Goal: Contribute content: Contribute content

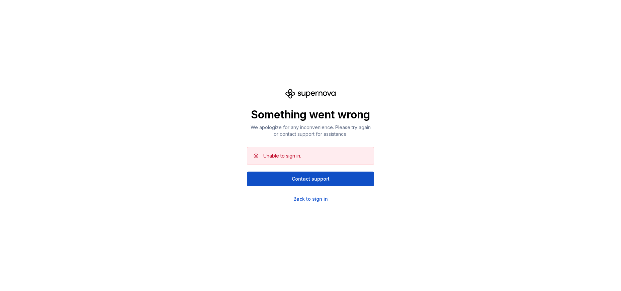
click at [557, 37] on div "Something went wrong We apologize for any inconvenience. Please try again or co…" at bounding box center [310, 145] width 621 height 291
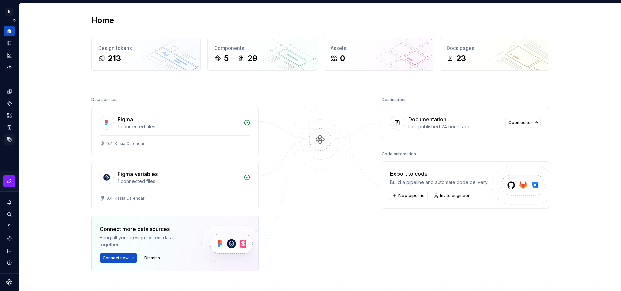
click at [4, 139] on div "Data sources" at bounding box center [9, 139] width 11 height 11
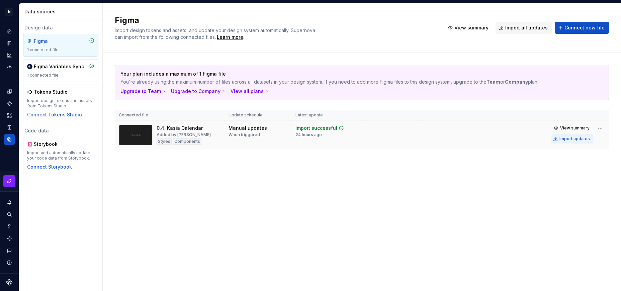
click at [562, 140] on div "Import updates" at bounding box center [575, 138] width 30 height 5
click at [568, 140] on div "Import updates" at bounding box center [575, 138] width 30 height 5
click at [13, 42] on div "Documentation" at bounding box center [9, 43] width 11 height 11
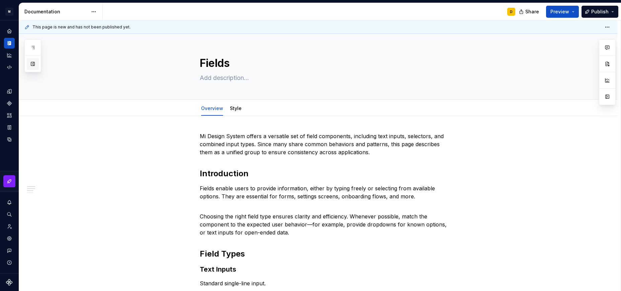
click at [34, 64] on button "button" at bounding box center [33, 64] width 12 height 12
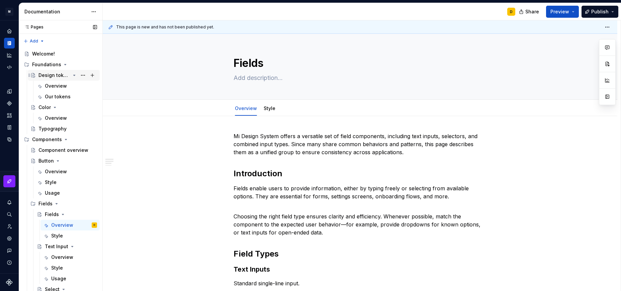
click at [73, 76] on icon "Page tree" at bounding box center [74, 75] width 5 height 5
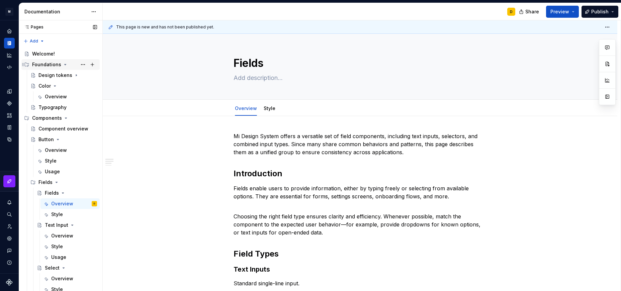
click at [63, 66] on icon "Page tree" at bounding box center [65, 64] width 5 height 5
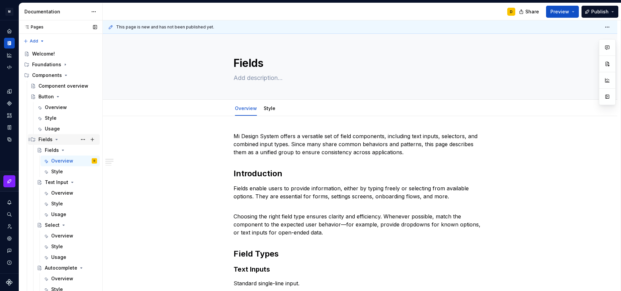
click at [54, 139] on icon "Page tree" at bounding box center [56, 139] width 5 height 5
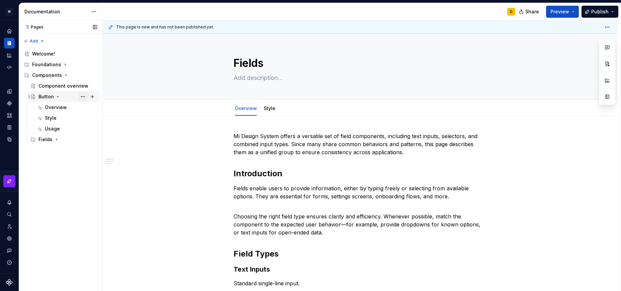
click at [83, 96] on button "Page tree" at bounding box center [82, 96] width 9 height 9
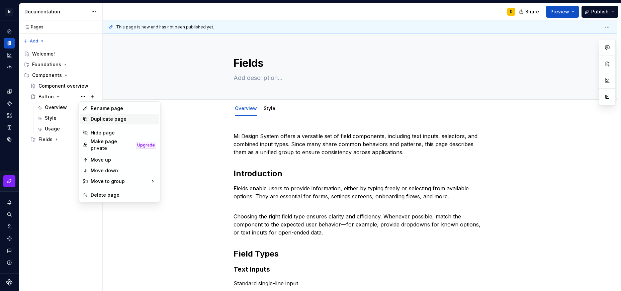
click at [100, 119] on div "Duplicate page" at bounding box center [124, 119] width 66 height 7
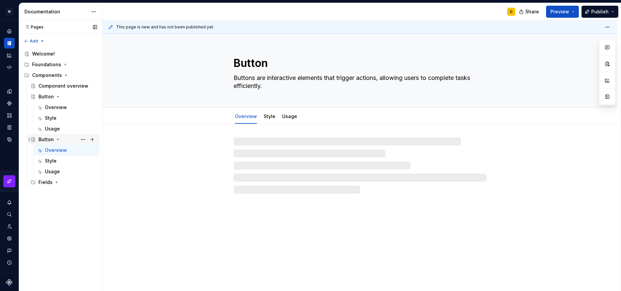
click at [44, 139] on div "Button" at bounding box center [45, 139] width 15 height 7
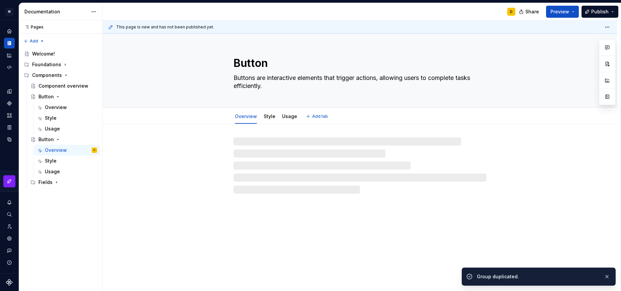
click at [249, 60] on textarea "Button" at bounding box center [358, 63] width 253 height 16
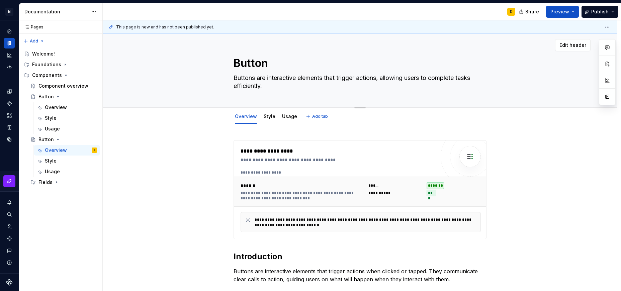
type textarea "*"
type textarea "C"
type textarea "*"
type textarea "Ch"
type textarea "*"
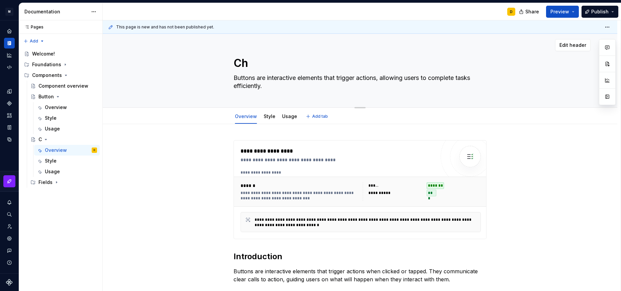
type textarea "Chi"
type textarea "*"
type textarea "Chip"
type textarea "*"
type textarea "Chip"
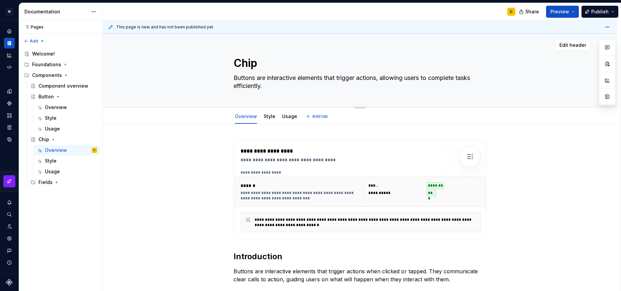
click at [270, 89] on textarea "Buttons are interactive elements that trigger actions, allowing users to comple…" at bounding box center [358, 82] width 253 height 19
click at [337, 179] on div "**********" at bounding box center [361, 192] width 254 height 30
click at [11, 103] on icon "Components" at bounding box center [9, 103] width 5 height 5
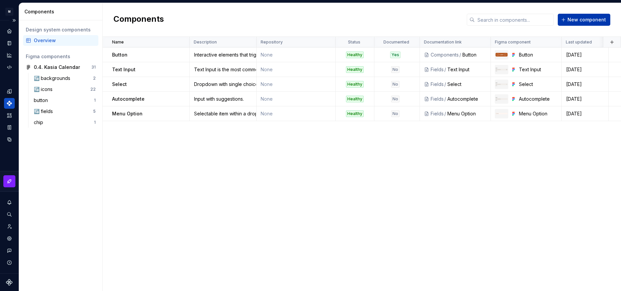
click at [576, 15] on button "New component" at bounding box center [584, 20] width 53 height 12
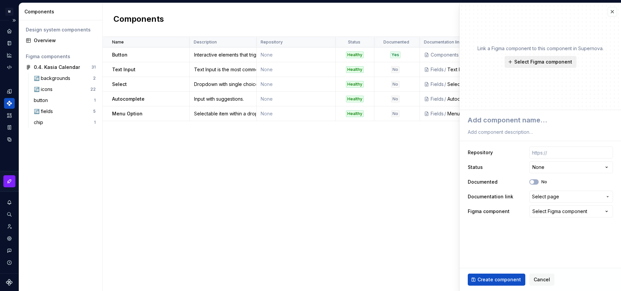
click at [535, 62] on span "Select Figma component" at bounding box center [544, 62] width 58 height 7
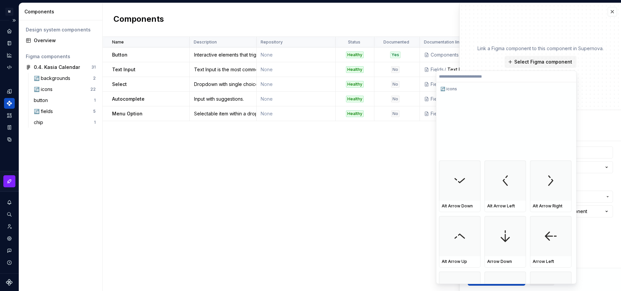
scroll to position [540, 0]
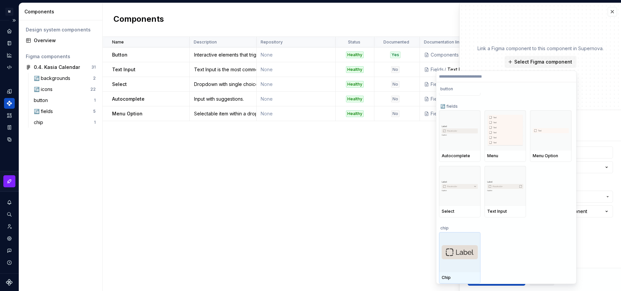
click at [457, 241] on div at bounding box center [460, 252] width 42 height 40
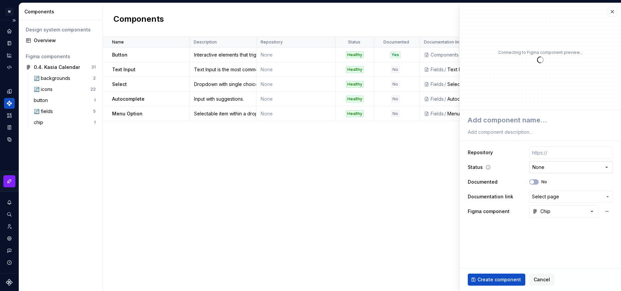
type textarea "*"
click at [553, 170] on html "M Mi D Design system data Components Design system components Overview Figma co…" at bounding box center [310, 145] width 621 height 291
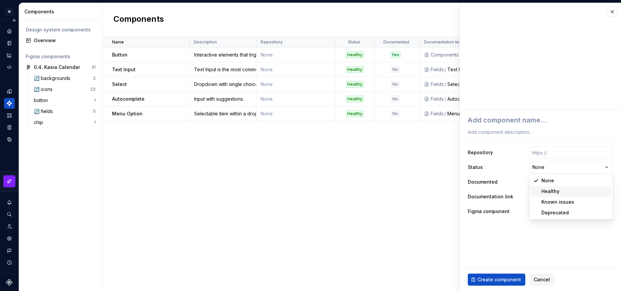
select select "**********"
click at [561, 202] on button "Select page" at bounding box center [572, 197] width 84 height 12
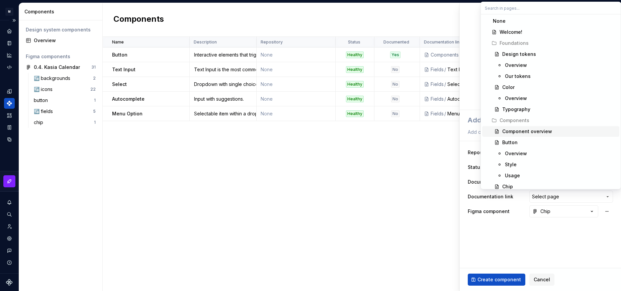
scroll to position [43, 0]
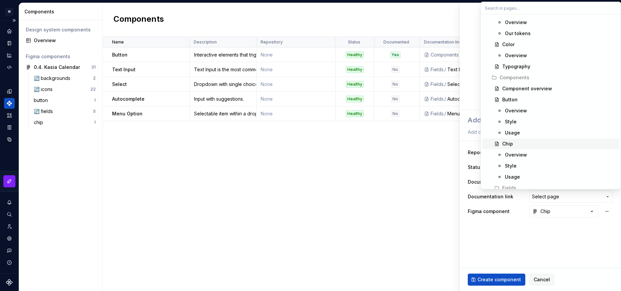
click at [522, 148] on span "Chip" at bounding box center [550, 144] width 137 height 11
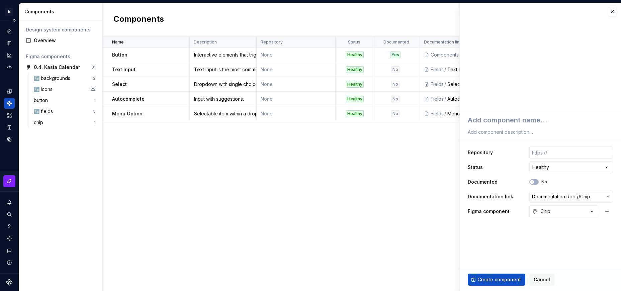
click at [522, 148] on div "Repository" at bounding box center [540, 153] width 145 height 12
click at [544, 244] on fieldset "**********" at bounding box center [540, 200] width 161 height 181
click at [500, 279] on span "Create component" at bounding box center [500, 280] width 44 height 7
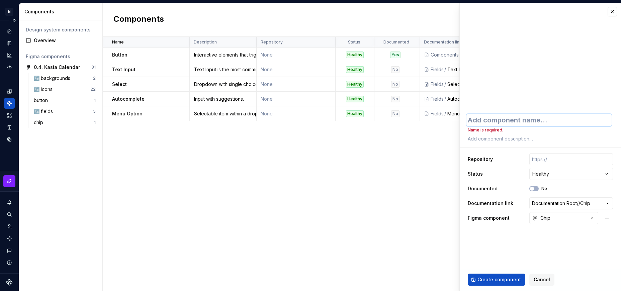
type textarea "*"
type textarea "C"
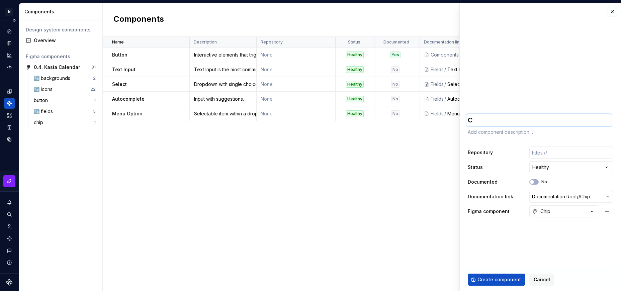
type textarea "*"
type textarea "Ch"
type textarea "*"
type textarea "Chi"
type textarea "*"
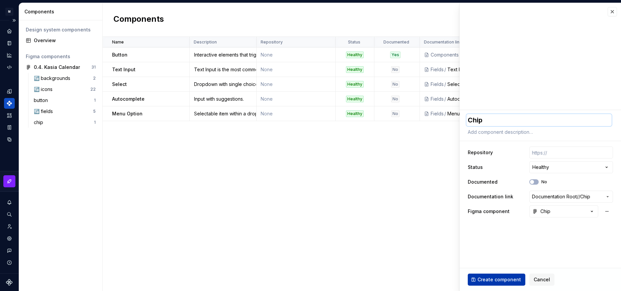
type textarea "Chip"
click at [507, 278] on span "Create component" at bounding box center [500, 280] width 44 height 7
type textarea "*"
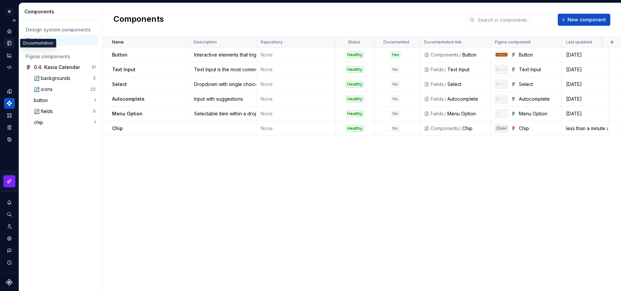
click at [8, 46] on div "Documentation" at bounding box center [9, 43] width 11 height 11
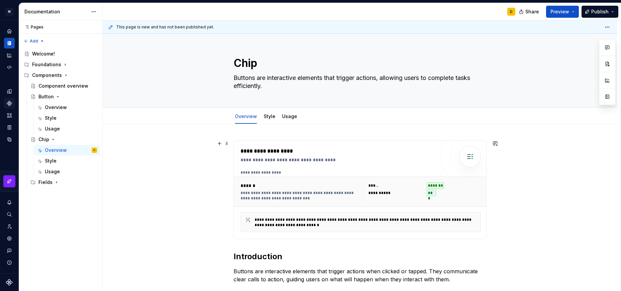
click at [426, 157] on div "**********" at bounding box center [338, 160] width 195 height 7
click at [607, 114] on button "button" at bounding box center [608, 111] width 12 height 12
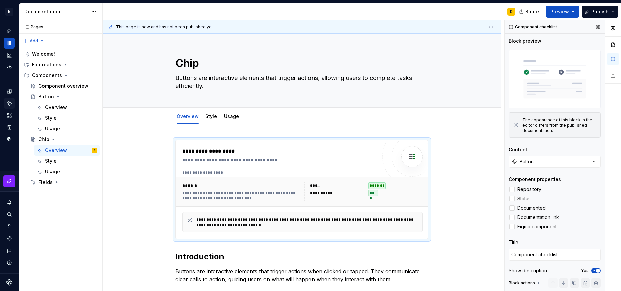
scroll to position [2, 0]
click at [541, 159] on button "Button" at bounding box center [555, 160] width 92 height 12
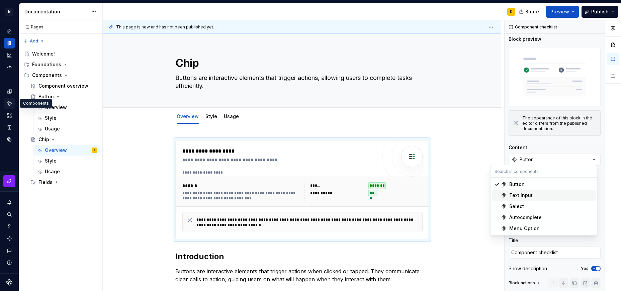
click at [12, 106] on icon "Components" at bounding box center [9, 103] width 6 height 6
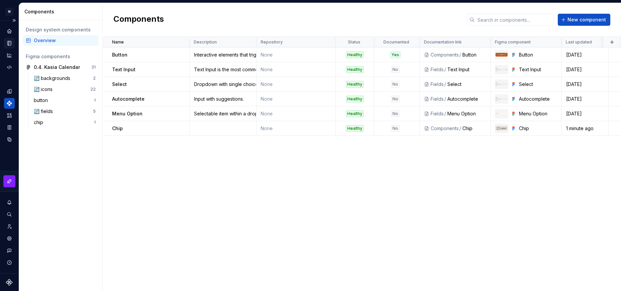
click at [11, 44] on icon "Documentation" at bounding box center [9, 43] width 3 height 4
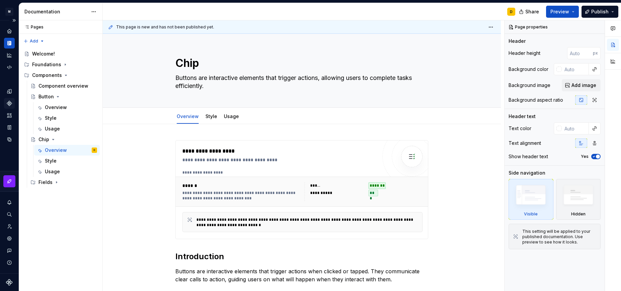
click at [9, 101] on icon "Components" at bounding box center [9, 103] width 6 height 6
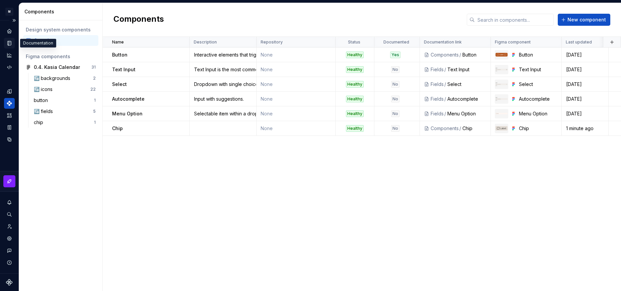
click at [11, 43] on icon "Documentation" at bounding box center [9, 43] width 6 height 6
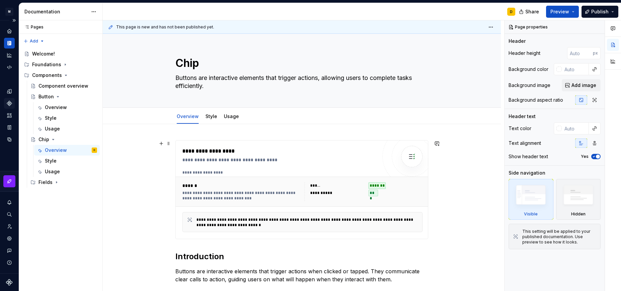
click at [397, 200] on div "**********" at bounding box center [364, 191] width 118 height 19
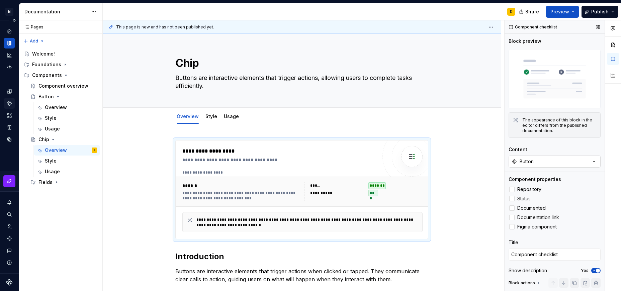
click at [551, 160] on button "Button" at bounding box center [555, 162] width 92 height 12
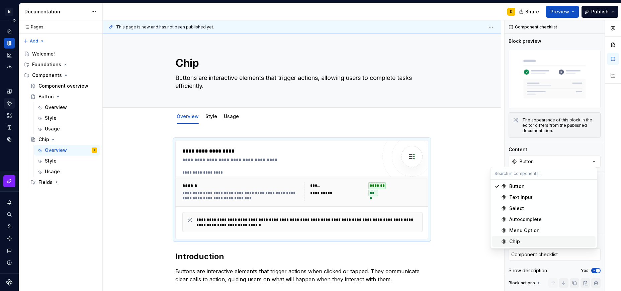
click at [526, 241] on div "Chip" at bounding box center [552, 241] width 84 height 7
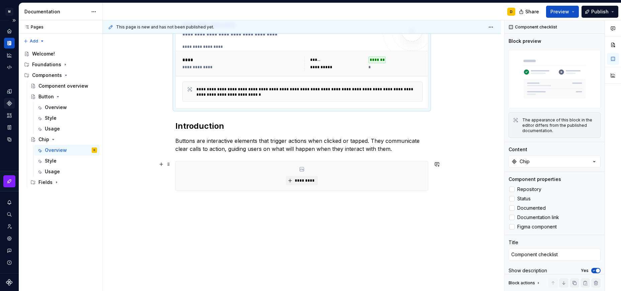
scroll to position [126, 0]
click at [387, 151] on p "Buttons are interactive elements that trigger actions when clicked or tapped. T…" at bounding box center [301, 145] width 253 height 16
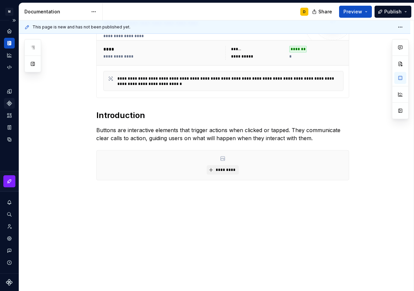
scroll to position [0, 0]
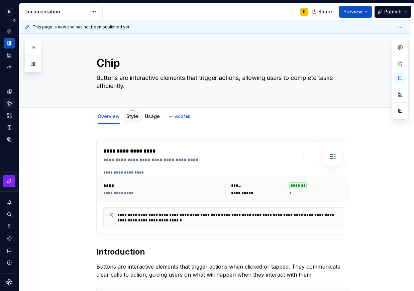
click at [129, 115] on link "Style" at bounding box center [133, 116] width 12 height 6
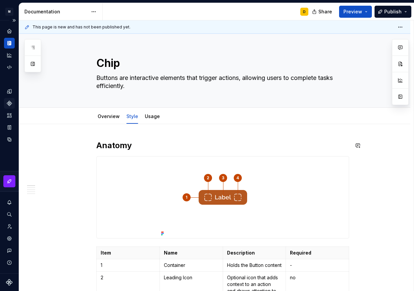
scroll to position [35, 0]
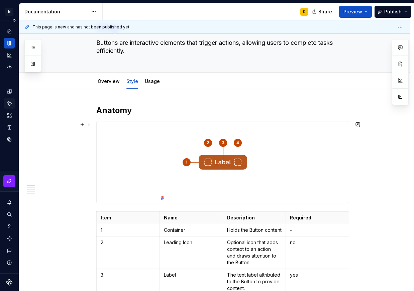
click at [229, 165] on img at bounding box center [223, 163] width 129 height 82
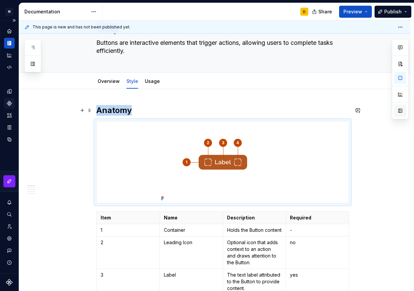
click at [397, 113] on button "button" at bounding box center [401, 111] width 12 height 12
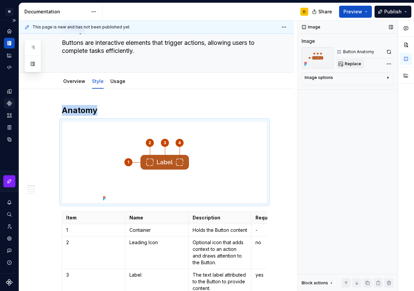
click at [342, 66] on button "Replace" at bounding box center [351, 63] width 28 height 9
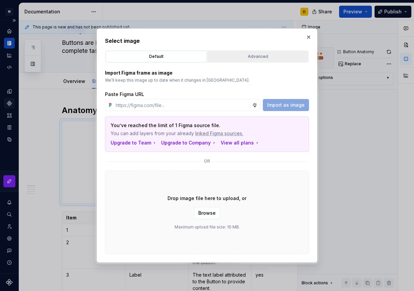
click at [278, 58] on div "Advanced" at bounding box center [258, 56] width 96 height 7
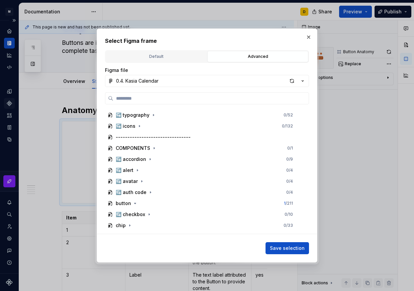
scroll to position [237, 0]
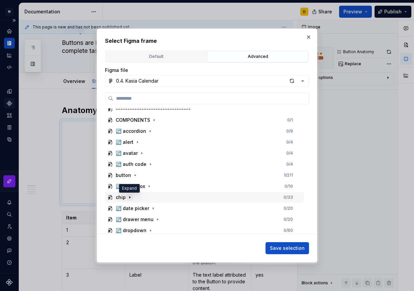
click at [131, 197] on icon "button" at bounding box center [129, 197] width 5 height 5
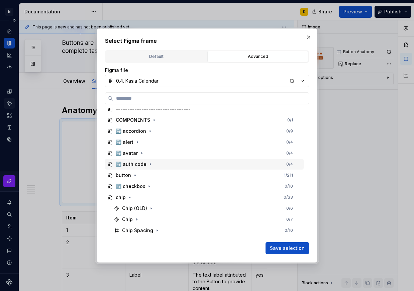
scroll to position [295, 0]
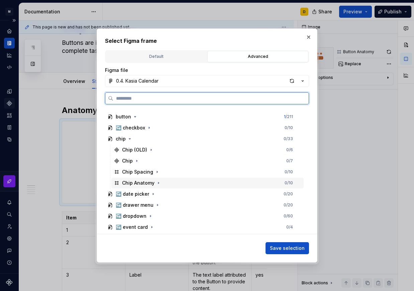
click at [188, 181] on div "Chip Anatomy 0 / 10" at bounding box center [207, 183] width 192 height 11
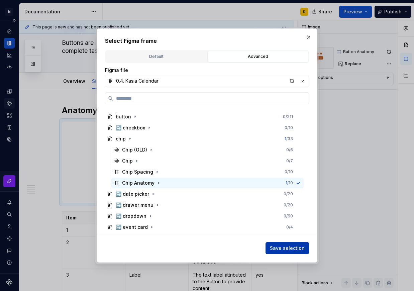
click at [284, 246] on span "Save selection" at bounding box center [287, 248] width 35 height 7
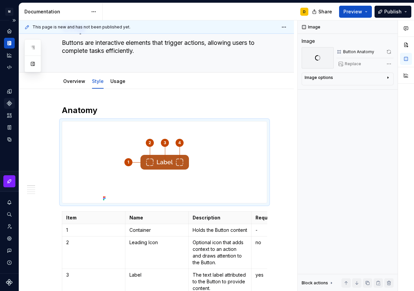
scroll to position [35, 0]
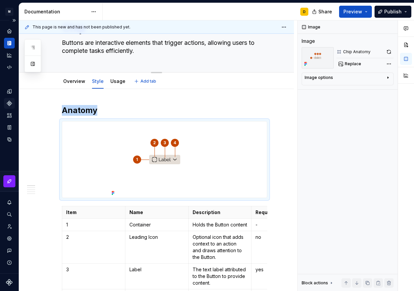
click at [112, 51] on textarea "Buttons are interactive elements that trigger actions, allowing users to comple…" at bounding box center [164, 46] width 206 height 19
paste textarea "A Chip is a compact, interactive element used for filtering, selection, or trig…"
type textarea "*"
type textarea "A Chip is a compact, interactive element used for filtering, selection, or trig…"
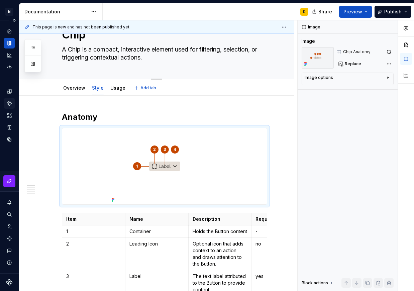
scroll to position [0, 0]
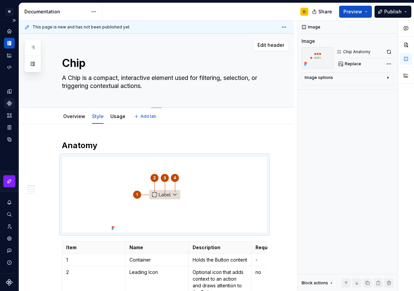
drag, startPoint x: 97, startPoint y: 74, endPoint x: 60, endPoint y: 78, distance: 37.0
click at [61, 78] on textarea "A Chip is a compact, interactive element used for filtering, selection, or trig…" at bounding box center [164, 82] width 206 height 19
type textarea "*"
type textarea "Compact, interactive element used for filtering, selection, or triggering conte…"
click at [120, 84] on textarea "Compact, interactive element used for filtering, selection, or triggering conte…" at bounding box center [164, 82] width 206 height 19
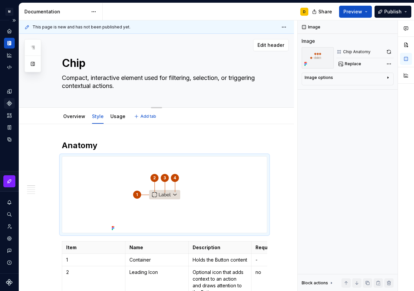
drag, startPoint x: 120, startPoint y: 84, endPoint x: 71, endPoint y: 75, distance: 49.6
click at [71, 75] on textarea "Compact, interactive element used for filtering, selection, or triggering conte…" at bounding box center [164, 82] width 206 height 19
type textarea "*"
type textarea "Compact, interactive element used for filtering, selection, or triggering conte…"
click at [135, 91] on div "Chip Compact, interactive element used for filtering, selection, or triggering …" at bounding box center [165, 71] width 206 height 74
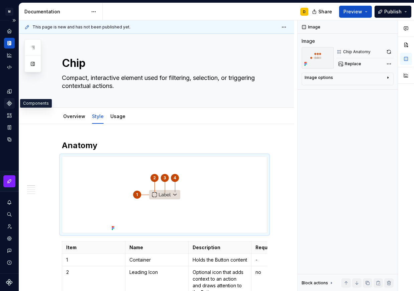
click at [8, 103] on icon "Components" at bounding box center [9, 103] width 5 height 5
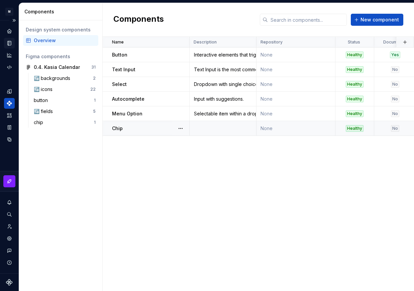
click at [209, 129] on td at bounding box center [223, 128] width 67 height 15
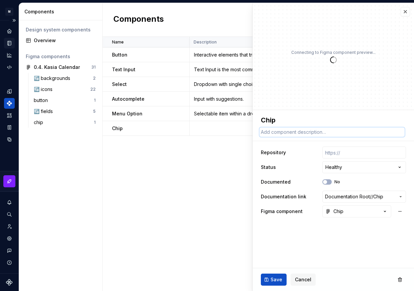
click at [317, 130] on textarea at bounding box center [332, 132] width 145 height 9
paste textarea "Compact, interactive element used for filtering, selection, or triggering conte…"
type textarea "*"
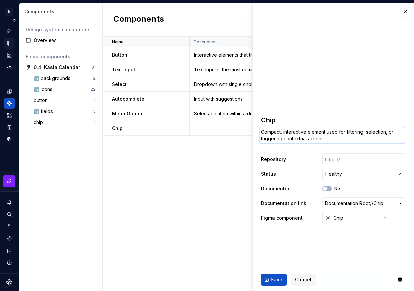
type textarea "Compact, interactive element used for filtering, selection, or triggering conte…"
click at [188, 168] on div "Name Description Repository Status Documented Documentation link Figma componen…" at bounding box center [259, 164] width 312 height 254
click at [278, 281] on span "Save" at bounding box center [277, 280] width 12 height 7
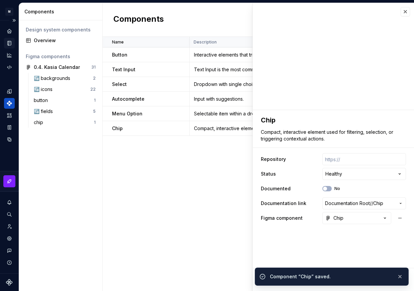
click at [6, 44] on div "Documentation" at bounding box center [9, 43] width 11 height 11
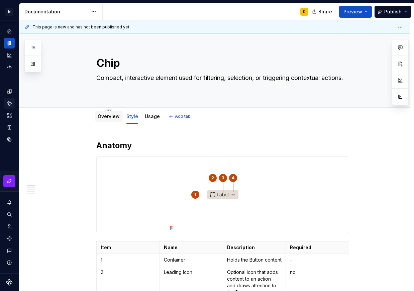
click at [106, 119] on link "Overview" at bounding box center [109, 116] width 22 height 6
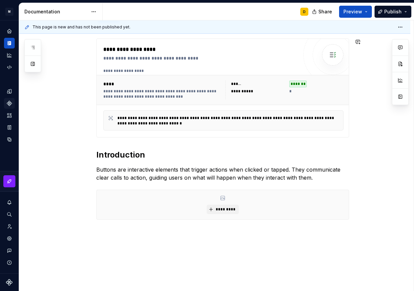
scroll to position [102, 0]
click at [133, 178] on p "Buttons are interactive elements that trigger actions when clicked or tapped. T…" at bounding box center [222, 173] width 253 height 16
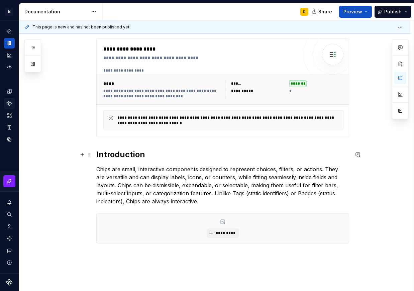
click at [163, 157] on h2 "Introduction" at bounding box center [222, 154] width 253 height 11
type textarea "*"
click at [182, 185] on p "Chips are small, interactive components designed to represent choices, filters,…" at bounding box center [222, 185] width 253 height 40
click at [255, 185] on p "Chips are small, interactive components designed to represent choices, filters,…" at bounding box center [222, 185] width 253 height 40
click at [177, 203] on p "Chips are small, interactive components designed to represent choices, filters,…" at bounding box center [222, 185] width 253 height 40
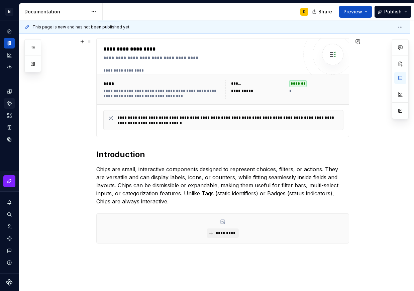
scroll to position [0, 0]
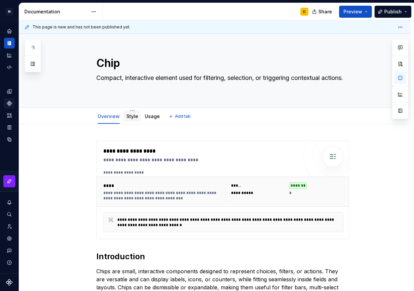
click at [133, 121] on div "Style" at bounding box center [132, 116] width 17 height 11
click at [133, 122] on div "Style" at bounding box center [132, 116] width 17 height 12
click at [132, 115] on link "Style" at bounding box center [133, 116] width 12 height 6
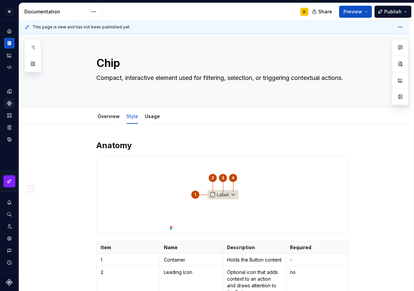
type textarea "*"
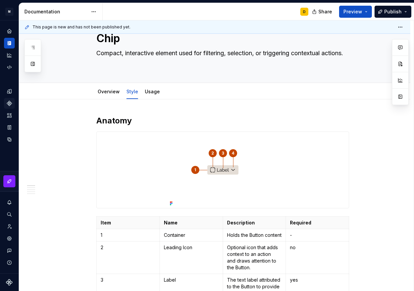
scroll to position [25, 0]
click at [250, 236] on p "Holds the Button content" at bounding box center [254, 235] width 55 height 7
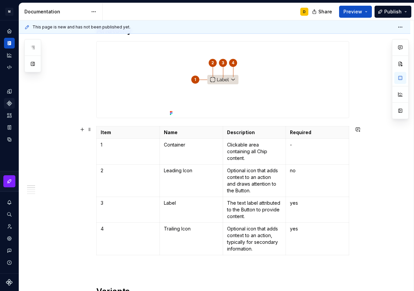
scroll to position [122, 0]
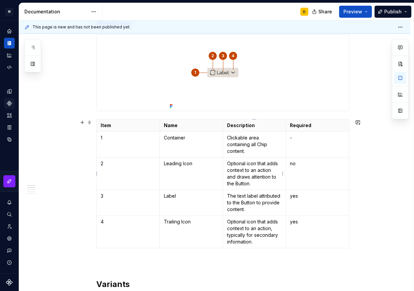
click at [242, 171] on p "Optional icon that adds context to an action and draws attention to the Button." at bounding box center [254, 173] width 55 height 27
click at [245, 174] on p "Optional icon that adds context to an action and draws attention to the Button." at bounding box center [254, 173] width 55 height 27
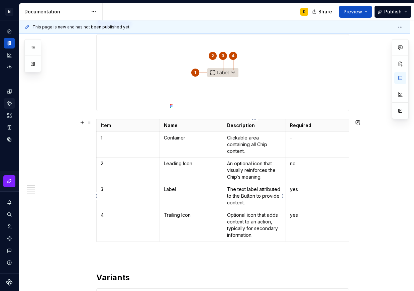
click at [248, 194] on p "The text label attributed to the Button to provide content." at bounding box center [254, 196] width 55 height 20
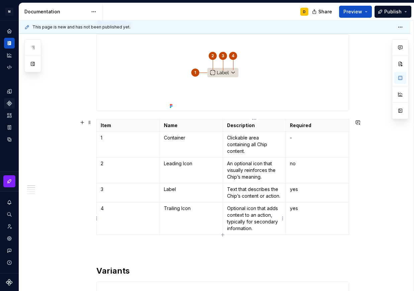
click at [241, 216] on p "Optional icon that adds context to an action, typically for secondary informati…" at bounding box center [254, 218] width 55 height 27
click at [190, 212] on p "Trailing Icon" at bounding box center [191, 208] width 55 height 7
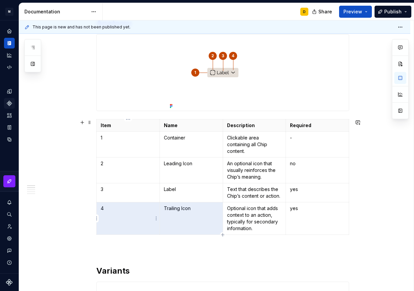
drag, startPoint x: 190, startPoint y: 212, endPoint x: 156, endPoint y: 212, distance: 34.8
click at [156, 212] on tr "4 Trailing Icon Optional icon that adds context to an action, typically for sec…" at bounding box center [223, 219] width 253 height 32
click at [190, 215] on td "Trailing Icon" at bounding box center [191, 219] width 63 height 32
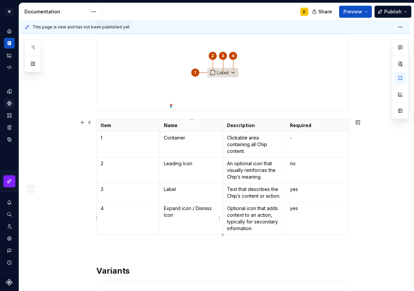
click at [183, 210] on p "Expand icon / Dismiss Icon" at bounding box center [191, 211] width 55 height 13
click at [257, 230] on p "Optional icon that adds context to an action, typically for secondary informati…" at bounding box center [254, 218] width 55 height 27
click at [242, 221] on p "Optional icon that adds context to an action, typically for secondary informati…" at bounding box center [254, 218] width 55 height 27
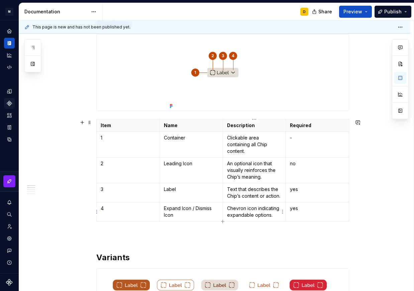
click at [272, 216] on p "Chevron icon indicating expandable options." at bounding box center [254, 211] width 55 height 13
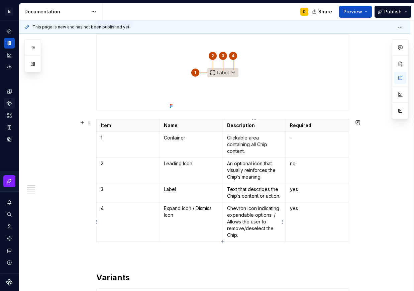
click at [241, 220] on p "Chevron icon indicating expandable options. / Allows the user to remove/deselec…" at bounding box center [254, 221] width 55 height 33
click at [243, 235] on p "Chevron icon indicating expandable options. / Allows the user to remove/deselec…" at bounding box center [254, 221] width 55 height 33
click at [223, 243] on icon "button" at bounding box center [222, 241] width 3 height 3
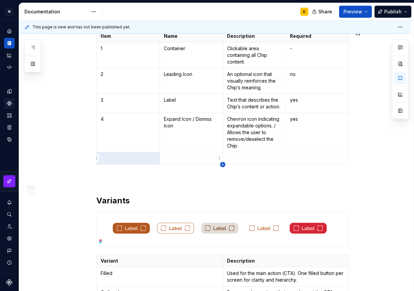
click at [224, 166] on icon "button" at bounding box center [222, 164] width 5 height 5
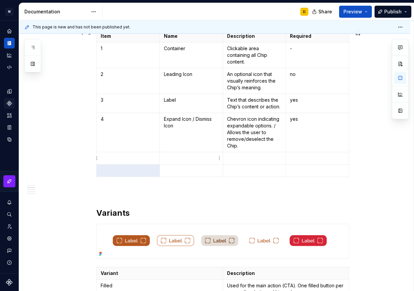
click at [191, 162] on td at bounding box center [191, 158] width 63 height 12
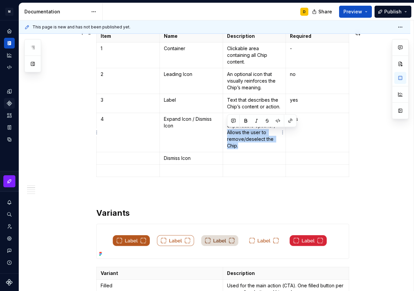
drag, startPoint x: 255, startPoint y: 148, endPoint x: 226, endPoint y: 133, distance: 33.4
click at [226, 133] on td "Chevron icon indicating expandable options. / Allows the user to remove/deselec…" at bounding box center [254, 132] width 63 height 39
copy p "Allows the user to remove/deselect the Chip."
click at [246, 148] on p "Chevron icon indicating expandable options. / Allows the user to remove/deselec…" at bounding box center [254, 132] width 55 height 33
click at [246, 160] on p at bounding box center [254, 158] width 55 height 7
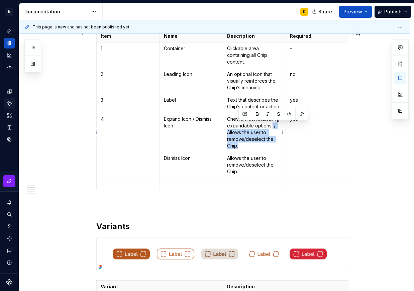
drag, startPoint x: 246, startPoint y: 150, endPoint x: 272, endPoint y: 126, distance: 34.8
click at [272, 126] on td "Chevron icon indicating expandable options. / Allows the user to remove/deselec…" at bounding box center [254, 132] width 63 height 39
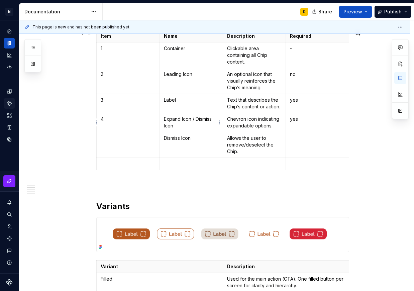
click at [196, 127] on p "Expand Icon / Dismiss Icon" at bounding box center [191, 122] width 55 height 13
drag, startPoint x: 196, startPoint y: 127, endPoint x: 190, endPoint y: 121, distance: 8.8
click at [190, 121] on p "Expand Icon / Dismiss Icon" at bounding box center [191, 122] width 55 height 13
click at [176, 163] on p at bounding box center [191, 164] width 55 height 7
click at [244, 165] on p at bounding box center [254, 164] width 55 height 7
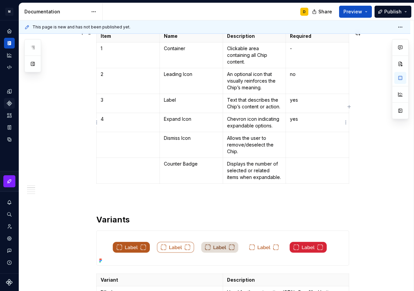
click at [306, 124] on td "yes" at bounding box center [317, 122] width 63 height 19
click at [310, 165] on p at bounding box center [317, 164] width 55 height 7
click at [307, 141] on p at bounding box center [317, 138] width 55 height 7
drag, startPoint x: 317, startPoint y: 172, endPoint x: 291, endPoint y: 172, distance: 25.8
click at [291, 172] on p "displayed always when dismissable prop is true" at bounding box center [317, 167] width 55 height 13
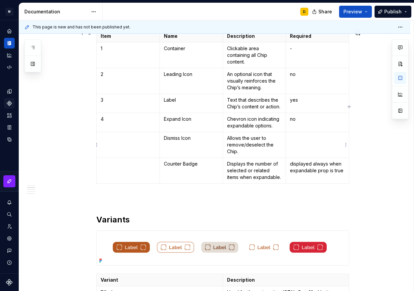
click at [327, 155] on td at bounding box center [317, 145] width 63 height 26
click at [323, 127] on td "no" at bounding box center [317, 122] width 63 height 19
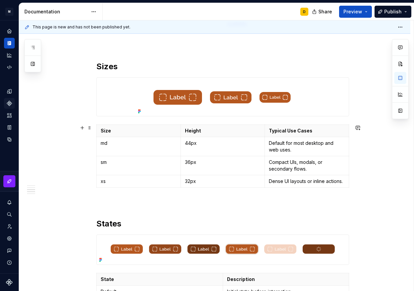
scroll to position [569, 0]
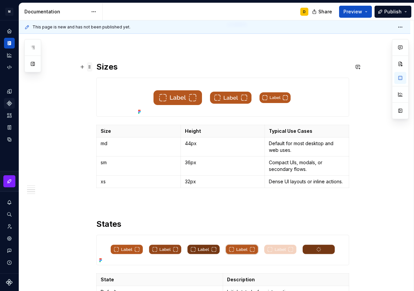
click at [89, 68] on span at bounding box center [89, 66] width 5 height 9
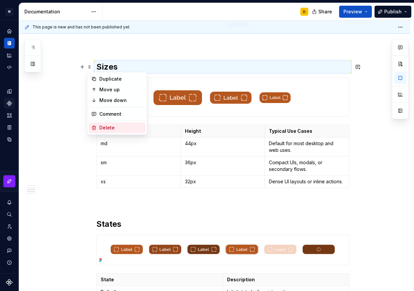
click at [109, 130] on div "Delete" at bounding box center [121, 128] width 44 height 7
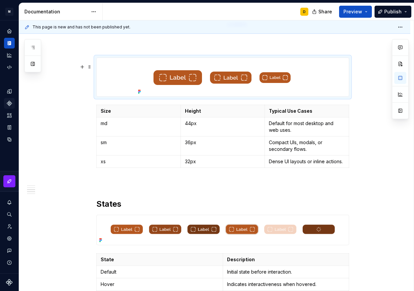
scroll to position [549, 0]
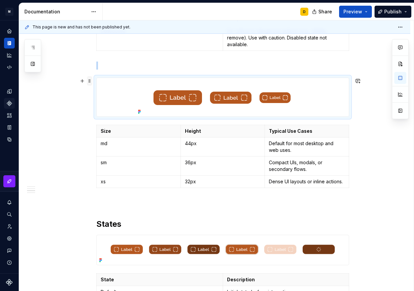
click at [89, 82] on span at bounding box center [89, 80] width 5 height 9
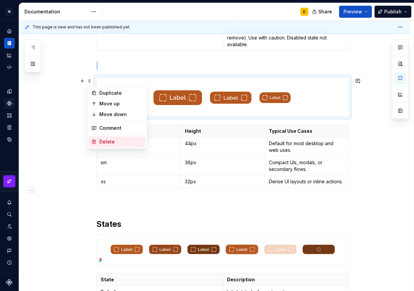
click at [107, 142] on div "Delete" at bounding box center [121, 142] width 44 height 7
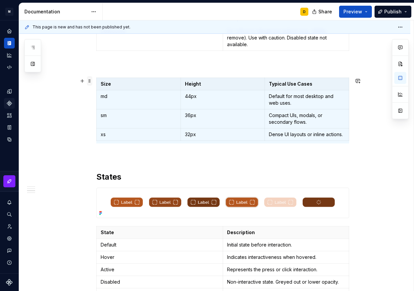
click at [91, 81] on span at bounding box center [89, 80] width 5 height 9
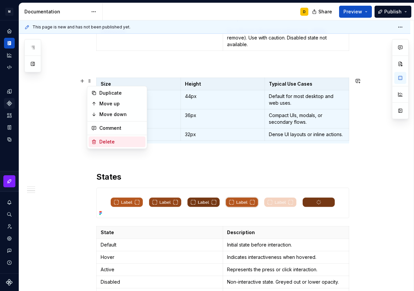
click at [111, 141] on div "Delete" at bounding box center [121, 142] width 44 height 7
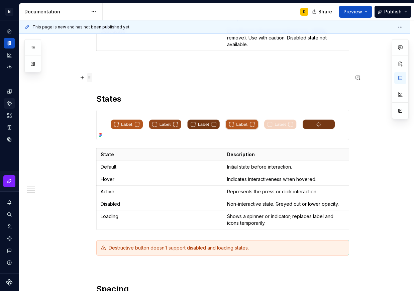
click at [89, 77] on span at bounding box center [89, 77] width 5 height 9
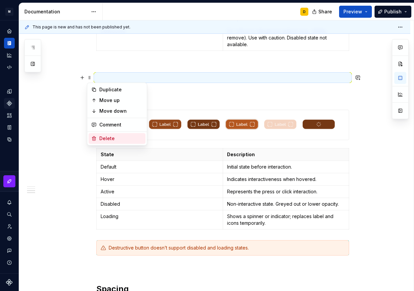
click at [115, 138] on div "Delete" at bounding box center [121, 138] width 44 height 7
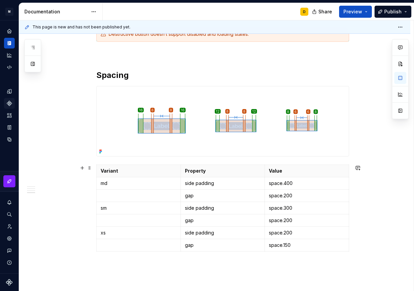
scroll to position [733, 0]
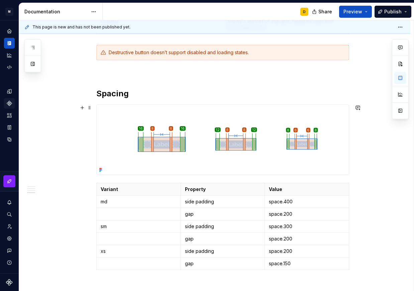
click at [207, 141] on img at bounding box center [223, 140] width 252 height 70
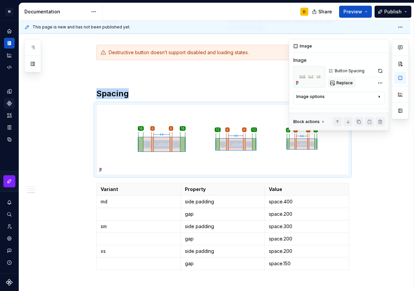
click at [341, 83] on span "Replace" at bounding box center [345, 82] width 16 height 5
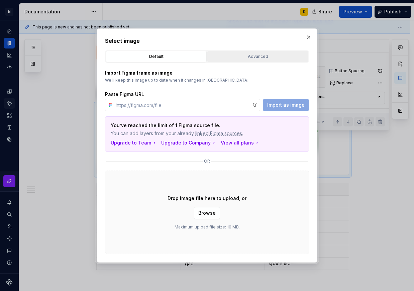
click at [238, 51] on button "Advanced" at bounding box center [258, 56] width 101 height 11
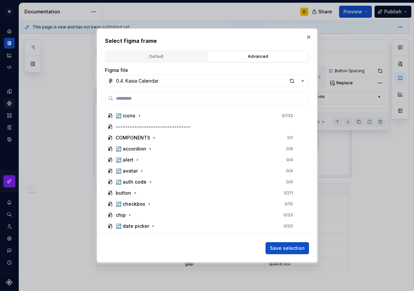
scroll to position [267, 0]
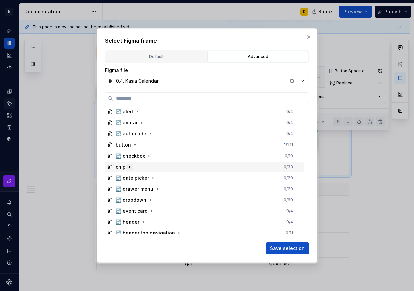
click at [130, 167] on icon "button" at bounding box center [130, 167] width 1 height 2
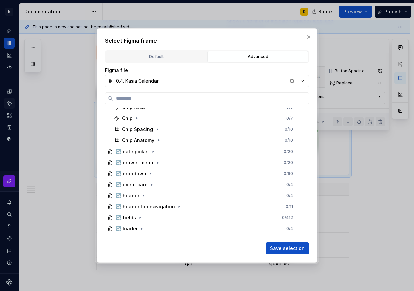
scroll to position [328, 0]
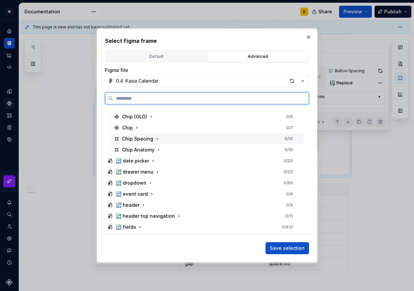
click at [175, 141] on div "Chip Spacing 0 / 10" at bounding box center [207, 139] width 192 height 11
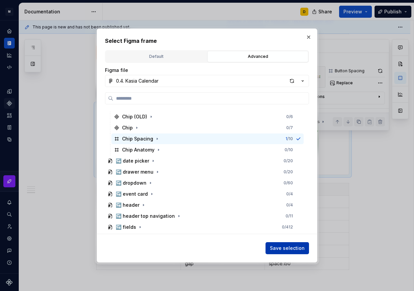
click at [284, 245] on span "Save selection" at bounding box center [287, 248] width 35 height 7
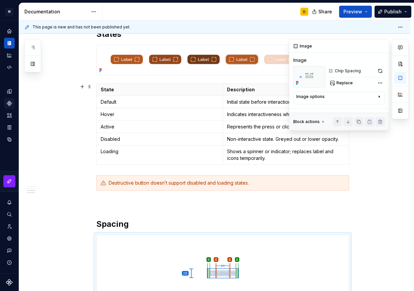
scroll to position [571, 0]
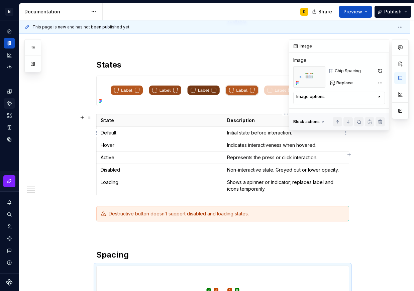
click at [252, 136] on p "Initial state before interaction." at bounding box center [286, 133] width 118 height 7
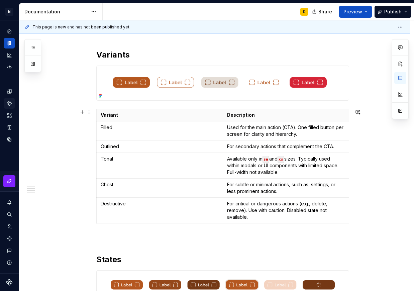
scroll to position [377, 0]
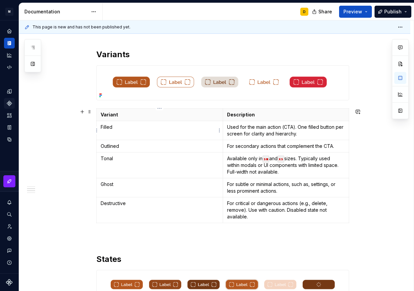
click at [117, 127] on p "Filled" at bounding box center [160, 127] width 118 height 7
drag, startPoint x: 117, startPoint y: 127, endPoint x: 96, endPoint y: 126, distance: 20.8
click at [96, 126] on div "Variant Description Filled Used for the main action (CTA). One filled button pe…" at bounding box center [222, 167] width 253 height 118
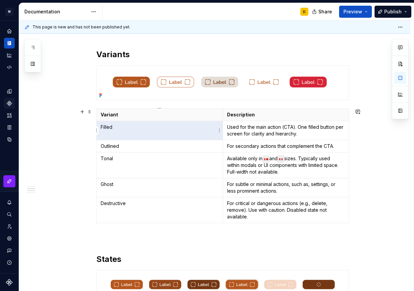
click at [114, 127] on p "Filled" at bounding box center [160, 127] width 118 height 7
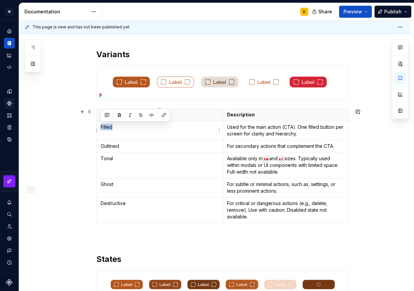
drag, startPoint x: 114, startPoint y: 127, endPoint x: 99, endPoint y: 129, distance: 14.9
click at [99, 129] on td "Filled" at bounding box center [160, 130] width 127 height 19
click at [267, 137] on p "Used for the main action (CTA). One filled button per screen for clarity and hi…" at bounding box center [286, 130] width 118 height 13
click at [265, 136] on p "Used for the main action (CTA). One filled button per screen for clarity and hi…" at bounding box center [286, 130] width 118 height 13
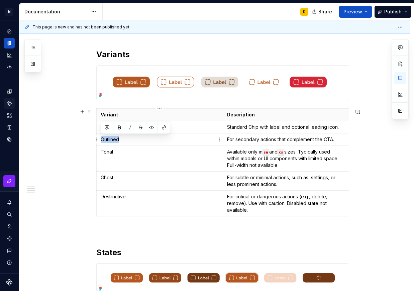
drag, startPoint x: 125, startPoint y: 135, endPoint x: 98, endPoint y: 140, distance: 27.6
click at [98, 140] on td "Outlined" at bounding box center [160, 139] width 127 height 12
click at [241, 139] on p "For secondary actions that complement the CTA." at bounding box center [286, 139] width 118 height 7
click at [259, 139] on p "For secondary actions that complement the CTA." at bounding box center [286, 139] width 118 height 7
click at [193, 155] on p "Tonal" at bounding box center [160, 152] width 118 height 7
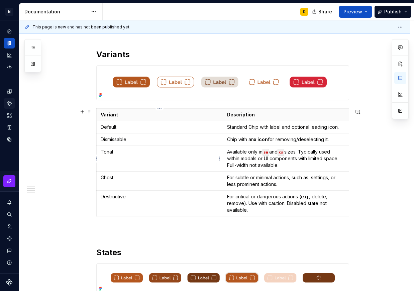
click at [118, 153] on p "Tonal" at bounding box center [160, 152] width 118 height 7
click at [241, 153] on p "Available only in sm and xs sizes. Typically used within modals or UI component…" at bounding box center [286, 159] width 118 height 20
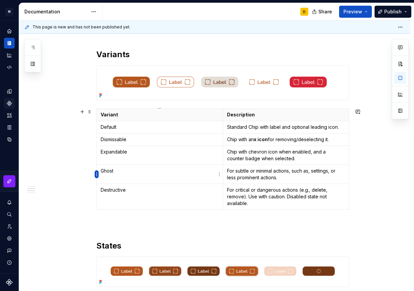
click at [96, 176] on html "M Mi D Design system data Documentation D Share Preview Publish Pages Add Acces…" at bounding box center [207, 145] width 414 height 291
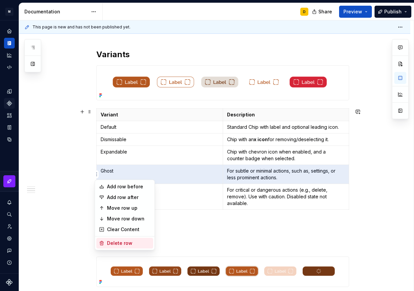
click at [121, 243] on div "Delete row" at bounding box center [129, 243] width 44 height 7
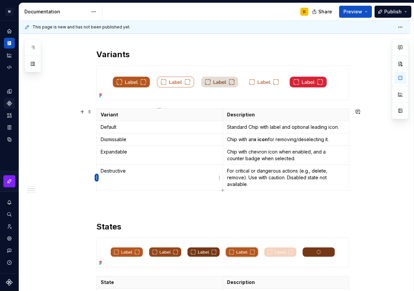
click at [98, 178] on html "M Mi D Design system data Documentation D Share Preview Publish Pages Add Acces…" at bounding box center [207, 145] width 414 height 291
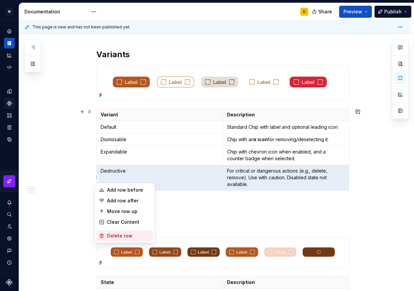
click at [128, 239] on div "Delete row" at bounding box center [129, 236] width 44 height 7
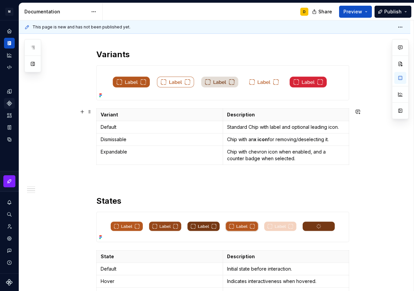
scroll to position [474, 0]
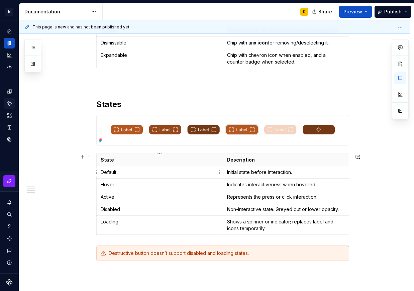
click at [143, 177] on td "Default" at bounding box center [160, 172] width 127 height 12
click at [135, 176] on td "Default" at bounding box center [160, 172] width 127 height 12
click at [240, 173] on p "Initial state before interaction." at bounding box center [286, 172] width 118 height 7
click at [248, 184] on p "Indicates interactiveness when hovered." at bounding box center [286, 184] width 118 height 7
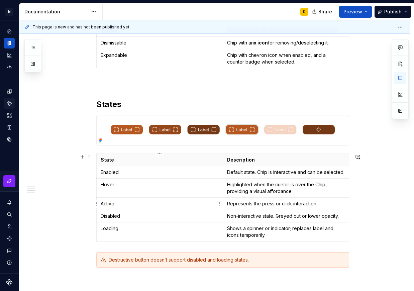
click at [115, 203] on p "Active" at bounding box center [160, 204] width 118 height 7
click at [303, 202] on p "Represents the press or click interaction." at bounding box center [286, 204] width 118 height 7
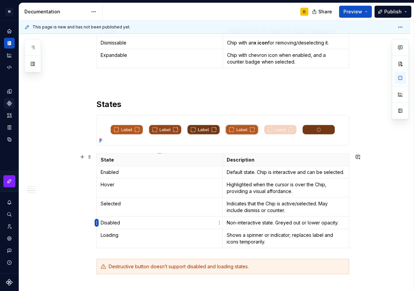
click at [97, 224] on html "M Mi D Design system data Documentation D Share Preview Publish Pages Add Acces…" at bounding box center [207, 145] width 414 height 291
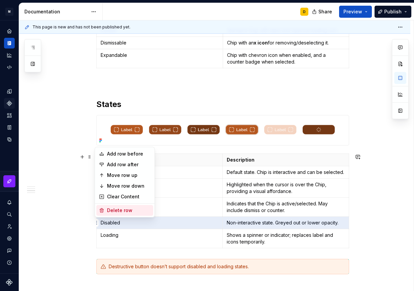
click at [108, 211] on div "Delete row" at bounding box center [129, 210] width 44 height 7
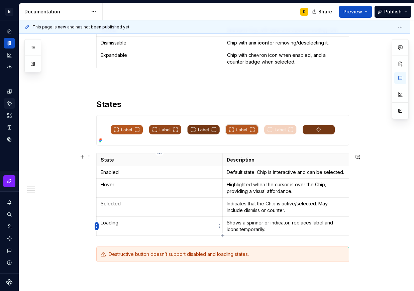
click at [96, 226] on html "M Mi D Design system data Documentation D Share Preview Publish Pages Add Acces…" at bounding box center [207, 145] width 414 height 291
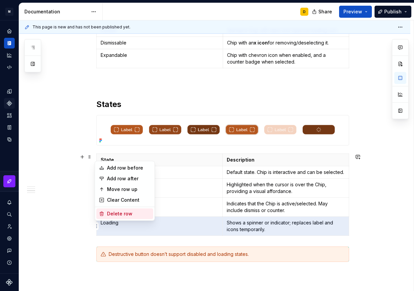
click at [107, 214] on div "Delete row" at bounding box center [129, 214] width 44 height 7
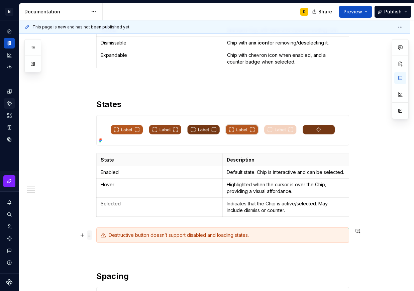
click at [90, 237] on span at bounding box center [89, 235] width 5 height 9
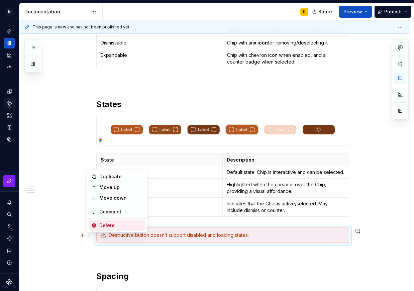
click at [100, 224] on div "Delete" at bounding box center [121, 225] width 44 height 7
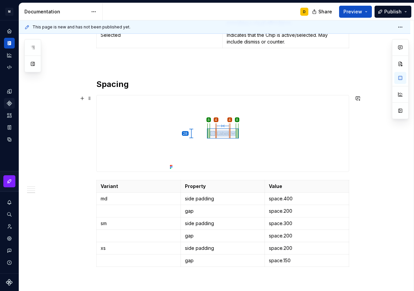
scroll to position [642, 0]
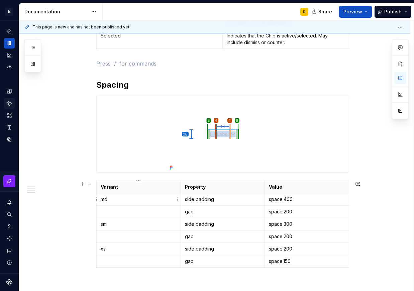
click at [126, 199] on p "md" at bounding box center [139, 199] width 76 height 7
click at [138, 180] on html "M Mi D Design system data Documentation D Share Preview Publish Pages Add Acces…" at bounding box center [207, 145] width 414 height 291
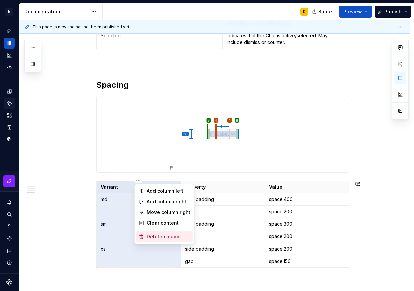
click at [161, 237] on div "Delete column" at bounding box center [169, 237] width 44 height 7
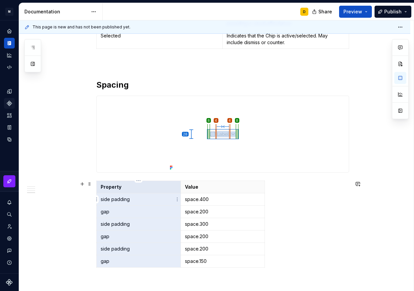
click at [141, 204] on td "side padding" at bounding box center [139, 199] width 84 height 12
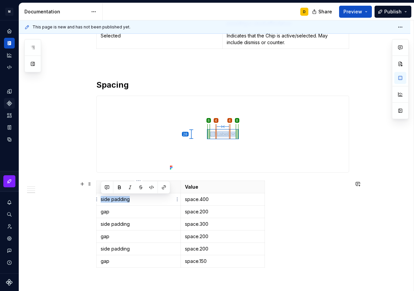
drag, startPoint x: 133, startPoint y: 200, endPoint x: 99, endPoint y: 199, distance: 34.2
click at [99, 199] on td "side padding" at bounding box center [139, 199] width 84 height 12
click at [221, 202] on p "space.400" at bounding box center [223, 199] width 76 height 7
click at [228, 200] on p "size.400" at bounding box center [223, 199] width 76 height 7
click at [236, 214] on p "space.200" at bounding box center [223, 212] width 76 height 7
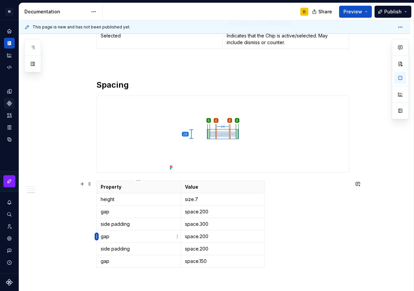
click at [97, 237] on html "M Mi D Design system data Documentation D Share Preview Publish Pages Add Acces…" at bounding box center [207, 145] width 414 height 291
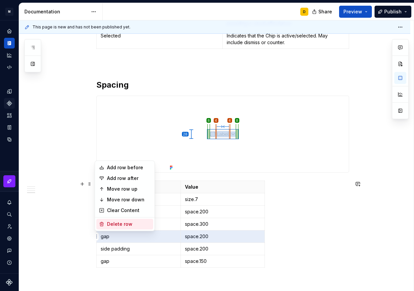
click at [108, 224] on div "Delete row" at bounding box center [129, 224] width 44 height 7
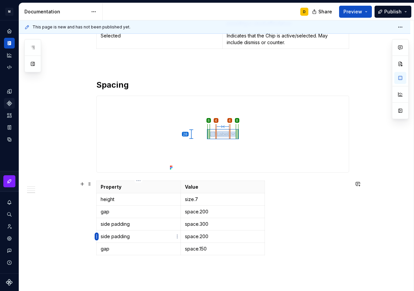
click at [97, 236] on html "M Mi D Design system data Documentation D Share Preview Publish Pages Add Acces…" at bounding box center [207, 145] width 414 height 291
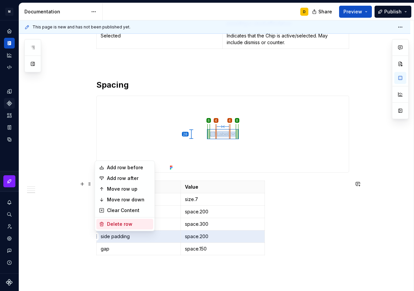
click at [118, 222] on div "Delete row" at bounding box center [129, 224] width 44 height 7
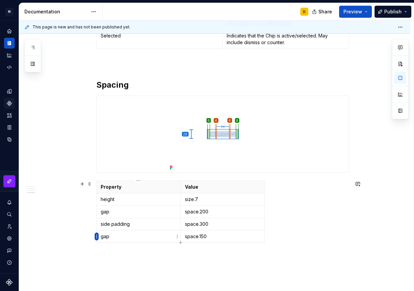
click at [97, 236] on html "M Mi D Design system data Documentation D Share Preview Publish Pages Add Acces…" at bounding box center [207, 145] width 414 height 291
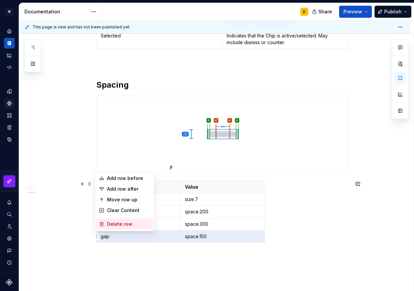
click at [116, 223] on div "Delete row" at bounding box center [129, 224] width 44 height 7
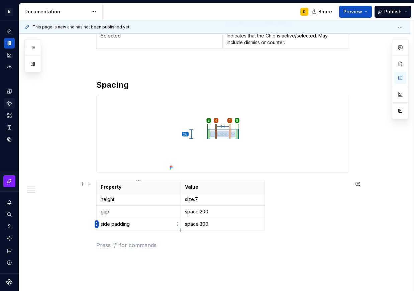
click at [95, 223] on html "M Mi D Design system data Documentation D Share Preview Publish Pages Add Acces…" at bounding box center [207, 145] width 414 height 291
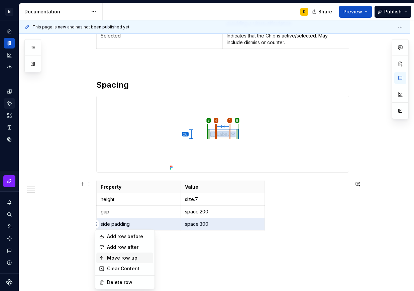
click at [126, 256] on div "Move row up" at bounding box center [129, 258] width 44 height 7
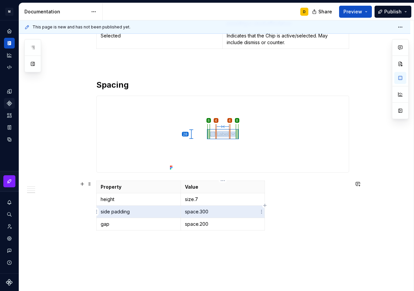
click at [224, 209] on p "space.300" at bounding box center [223, 212] width 76 height 7
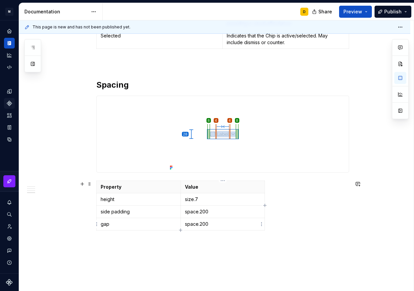
click at [203, 226] on p "space.200" at bounding box center [223, 224] width 76 height 7
click at [152, 188] on p "Property" at bounding box center [139, 187] width 76 height 7
click at [403, 114] on button "button" at bounding box center [401, 111] width 12 height 12
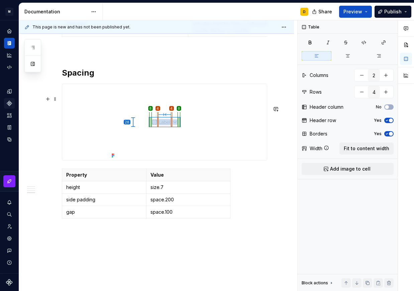
scroll to position [650, 0]
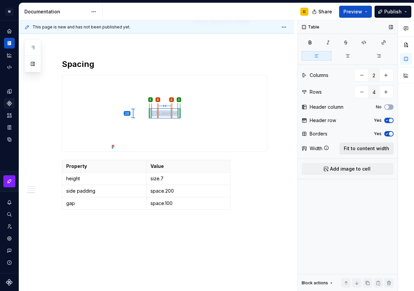
click at [356, 150] on span "Fit to content width" at bounding box center [367, 148] width 46 height 7
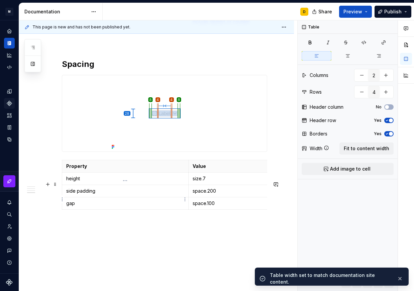
click at [175, 182] on p "height" at bounding box center [125, 178] width 118 height 7
click at [391, 28] on button "button" at bounding box center [391, 26] width 9 height 9
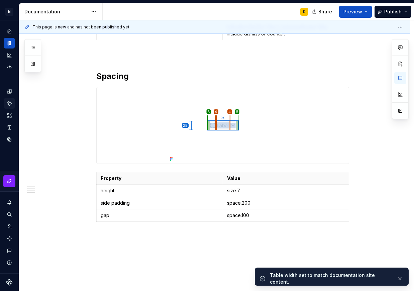
scroll to position [642, 0]
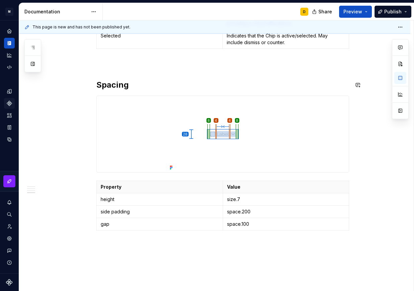
type textarea "*"
